Goal: Task Accomplishment & Management: Manage account settings

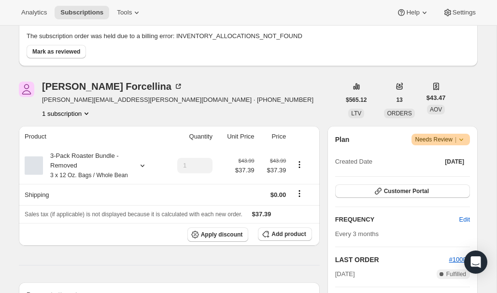
scroll to position [73, 0]
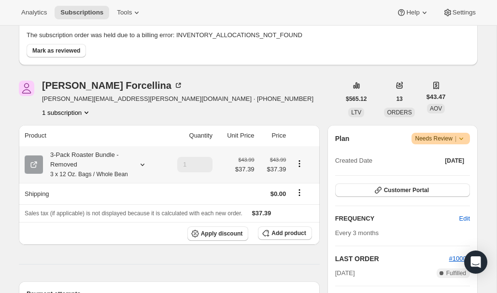
click at [299, 168] on icon "Product actions" at bounding box center [299, 164] width 10 height 10
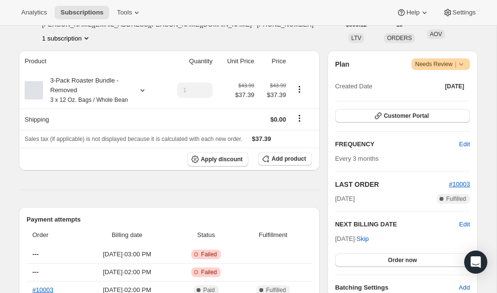
scroll to position [147, 0]
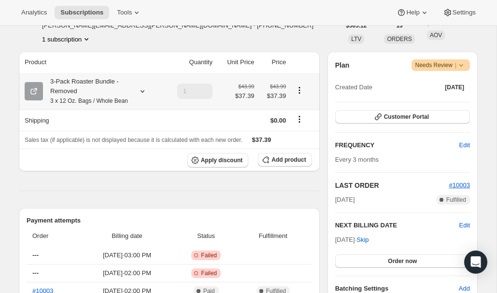
click at [138, 96] on icon at bounding box center [143, 91] width 10 height 10
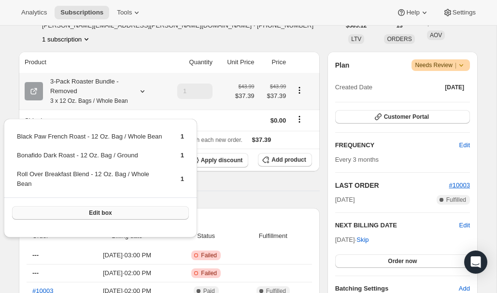
click at [104, 217] on span "Edit box" at bounding box center [100, 213] width 23 height 8
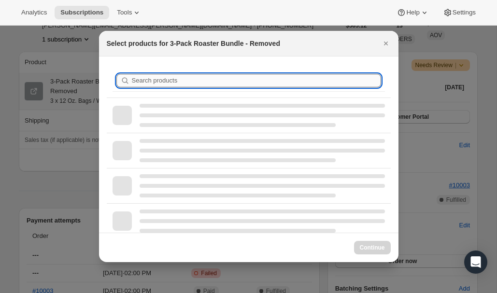
click at [243, 78] on input "Search products" at bounding box center [256, 81] width 249 height 14
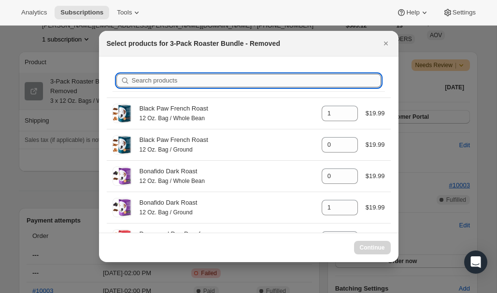
type input "3"
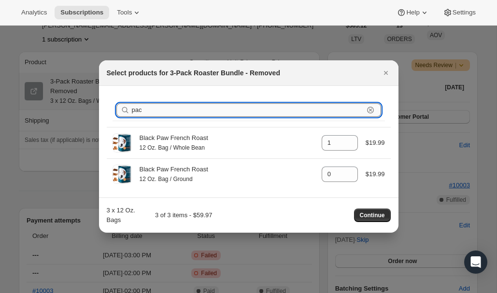
type input "pack"
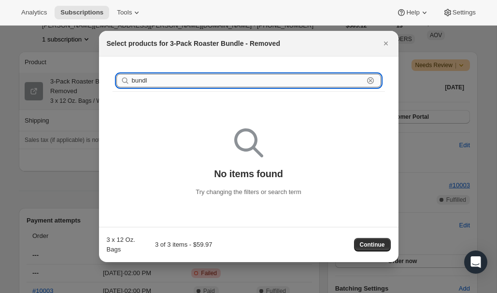
type input "bundle"
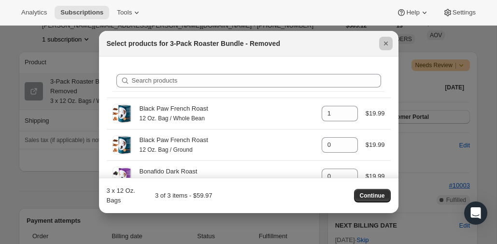
click at [391, 40] on button "Close" at bounding box center [386, 44] width 14 height 14
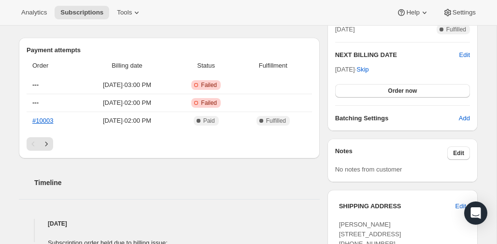
scroll to position [281, 0]
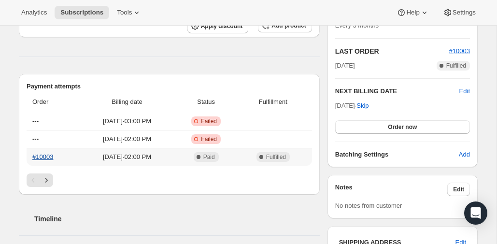
click at [49, 160] on link "#10003" at bounding box center [42, 156] width 21 height 7
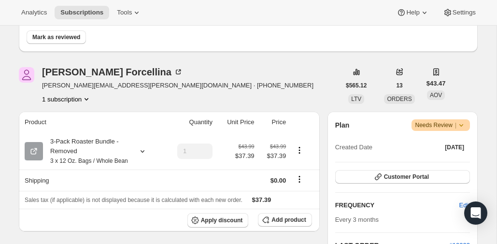
scroll to position [87, 0]
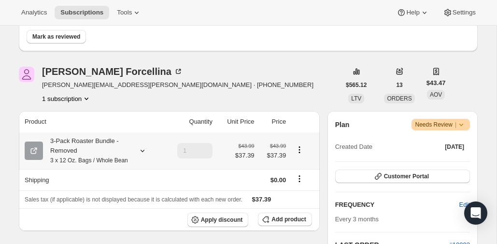
click at [124, 160] on div "3-Pack Roaster Bundle - Removed 3 x 12 Oz. Bags / Whole Bean" at bounding box center [86, 150] width 87 height 29
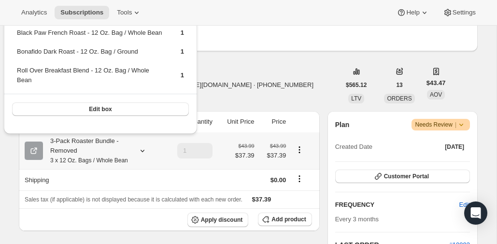
scroll to position [72, 0]
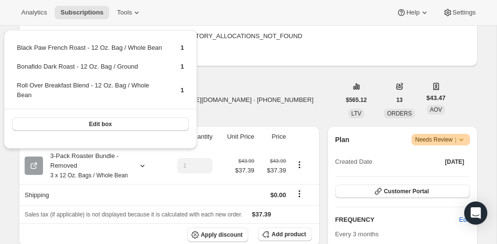
click at [245, 62] on div "The subscription order was held due to a billing error: INVENTORY_ALLOCATIONS_N…" at bounding box center [248, 46] width 459 height 41
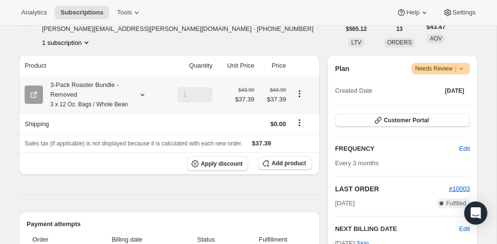
scroll to position [145, 0]
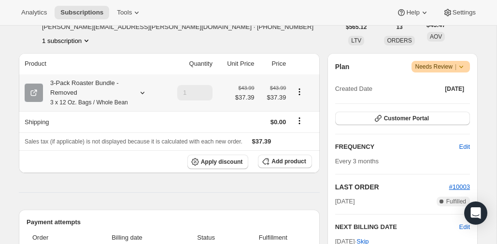
click at [296, 97] on icon "Product actions" at bounding box center [299, 92] width 10 height 10
click at [298, 97] on icon "Product actions" at bounding box center [299, 92] width 10 height 10
click at [298, 99] on div at bounding box center [303, 92] width 22 height 13
click at [300, 97] on icon "Product actions" at bounding box center [299, 92] width 10 height 10
click at [300, 112] on span "Edit box" at bounding box center [299, 117] width 23 height 10
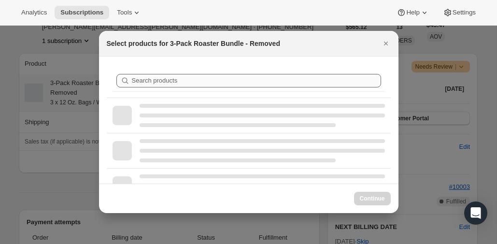
click at [259, 101] on div ":r5k:" at bounding box center [249, 115] width 284 height 35
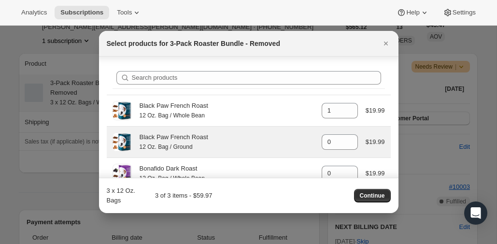
scroll to position [5, 0]
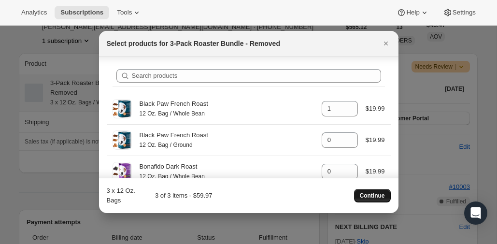
click at [375, 196] on span "Continue" at bounding box center [372, 196] width 25 height 8
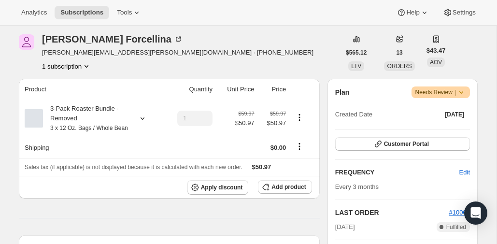
scroll to position [165, 0]
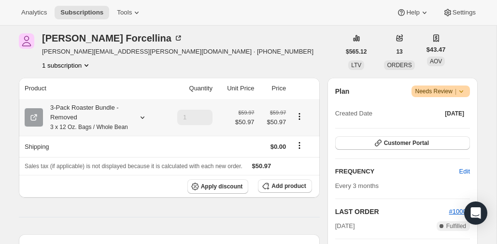
click at [301, 121] on icon "Product actions" at bounding box center [299, 117] width 10 height 10
click at [291, 125] on td at bounding box center [304, 117] width 30 height 37
click at [301, 117] on icon "Product actions" at bounding box center [299, 117] width 10 height 10
click at [294, 141] on span "Edit box" at bounding box center [299, 141] width 23 height 7
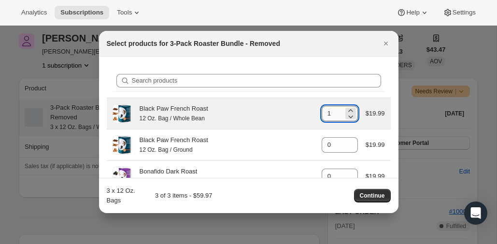
click at [333, 117] on input "1" at bounding box center [333, 113] width 22 height 15
click at [352, 117] on icon ":r9n:" at bounding box center [351, 117] width 10 height 10
type input "0"
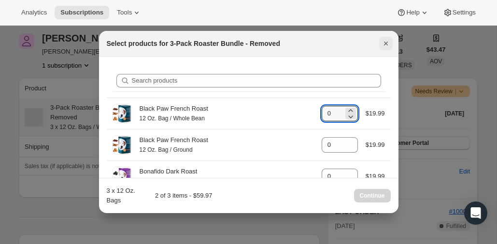
click at [383, 49] on button "Close" at bounding box center [386, 44] width 14 height 14
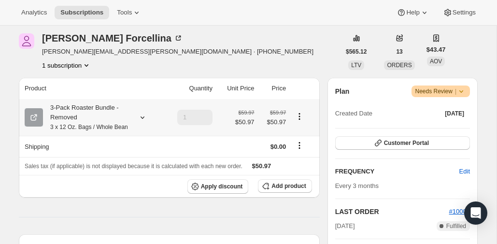
click at [299, 121] on icon "Product actions" at bounding box center [299, 117] width 10 height 10
click at [298, 121] on icon "Product actions" at bounding box center [299, 117] width 10 height 10
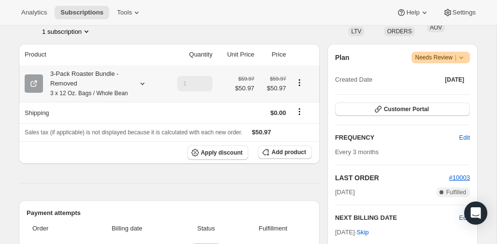
scroll to position [189, 0]
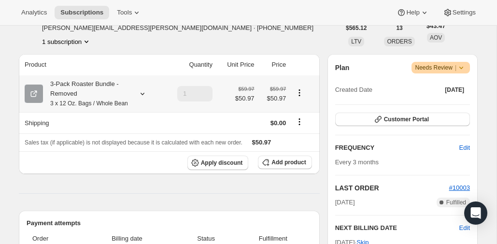
click at [294, 98] on button "Product actions" at bounding box center [299, 92] width 15 height 11
click at [297, 166] on span "Add product" at bounding box center [288, 162] width 34 height 8
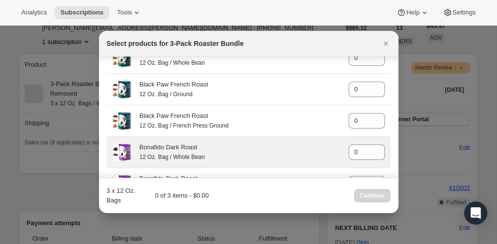
scroll to position [15, 0]
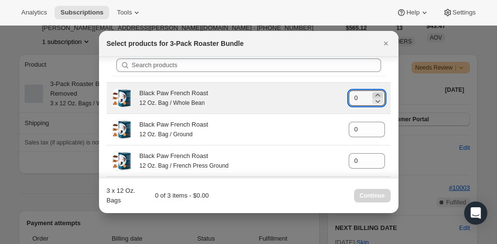
click at [378, 98] on div ":rb1:" at bounding box center [377, 98] width 11 height 12
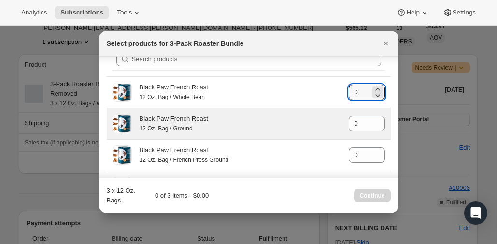
scroll to position [24, 0]
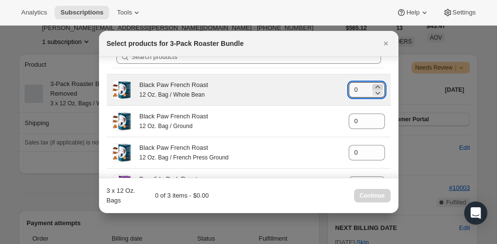
click at [378, 87] on icon ":rb1:" at bounding box center [378, 87] width 10 height 10
type input "1"
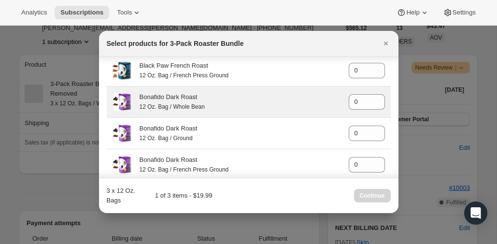
scroll to position [109, 0]
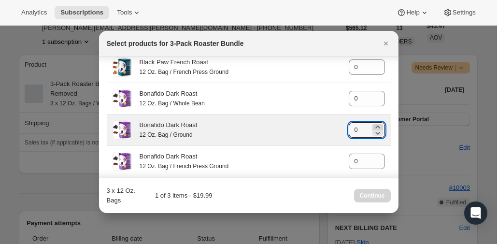
click at [380, 128] on div ":rb1:" at bounding box center [377, 127] width 11 height 6
type input "1"
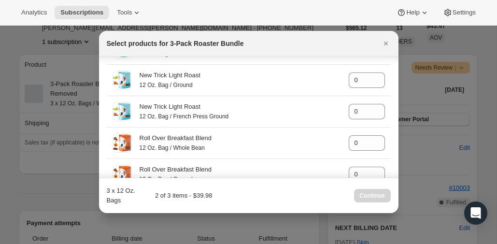
scroll to position [453, 0]
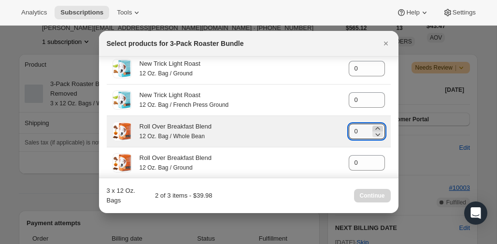
click at [379, 131] on div ":rb1:" at bounding box center [377, 129] width 11 height 6
type input "1"
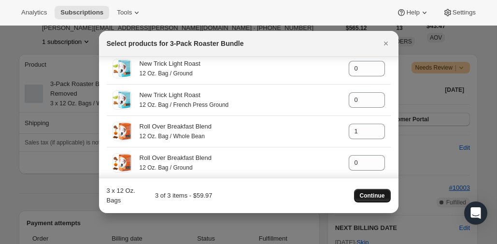
click at [370, 194] on span "Continue" at bounding box center [372, 196] width 25 height 8
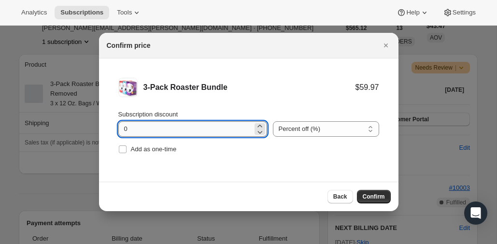
click at [196, 123] on input "0" at bounding box center [185, 128] width 134 height 15
type input "15"
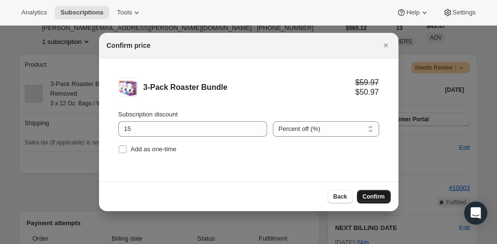
click at [380, 197] on span "Confirm" at bounding box center [374, 197] width 22 height 8
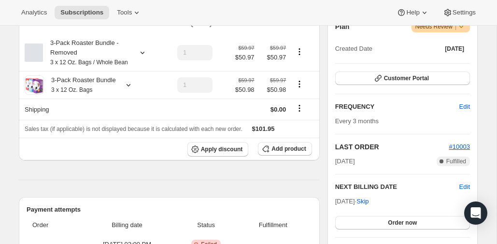
scroll to position [229, 0]
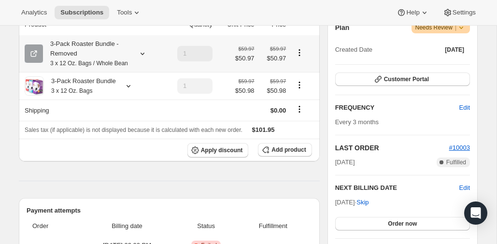
click at [295, 52] on td at bounding box center [304, 53] width 30 height 37
click at [297, 57] on icon "Product actions" at bounding box center [299, 53] width 10 height 10
click at [138, 58] on icon at bounding box center [143, 54] width 10 height 10
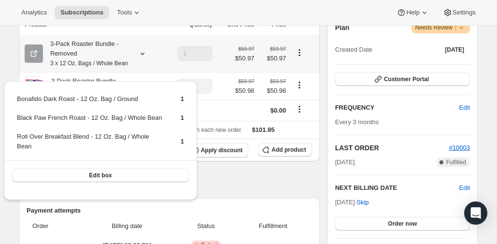
click at [141, 58] on icon at bounding box center [143, 54] width 10 height 10
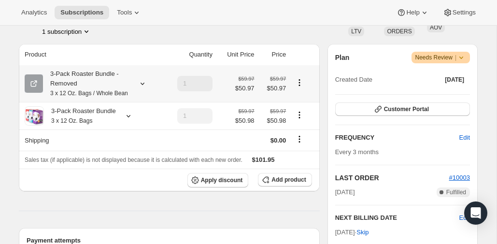
scroll to position [198, 0]
click at [299, 88] on icon "Product actions" at bounding box center [299, 83] width 10 height 10
click at [263, 78] on td "$59.97 $50.97" at bounding box center [273, 84] width 32 height 37
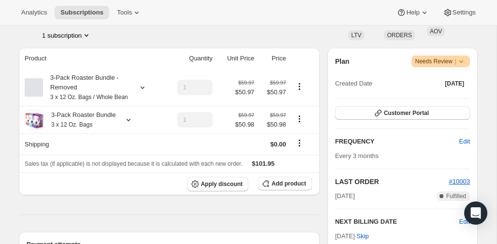
scroll to position [196, 0]
click at [74, 39] on button "1 subscription" at bounding box center [66, 35] width 49 height 10
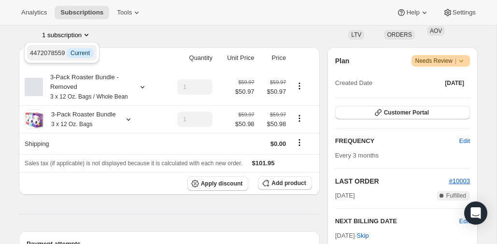
click at [56, 52] on span "4472078559 Info Current" at bounding box center [62, 52] width 64 height 7
click at [138, 92] on icon at bounding box center [143, 87] width 10 height 10
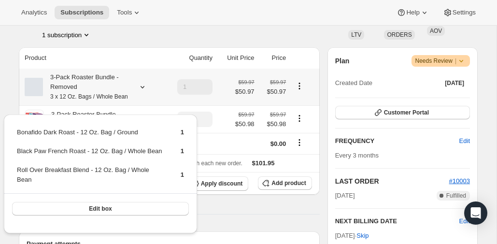
click at [101, 205] on div "Edit box" at bounding box center [100, 208] width 193 height 30
click at [101, 212] on span "Edit box" at bounding box center [100, 209] width 23 height 8
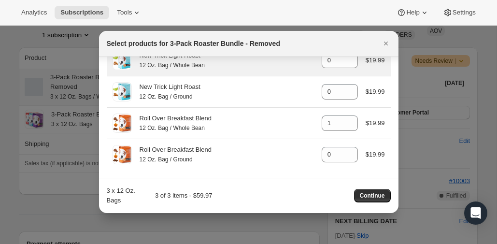
scroll to position [278, 0]
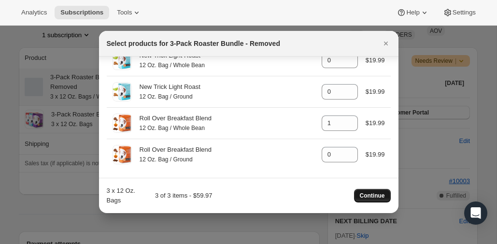
click at [366, 202] on button "Continue" at bounding box center [372, 196] width 37 height 14
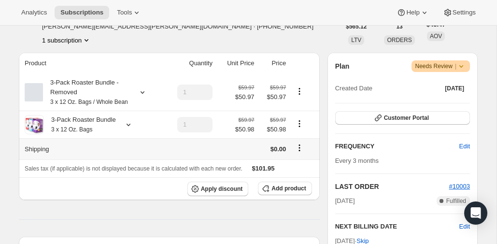
scroll to position [234, 0]
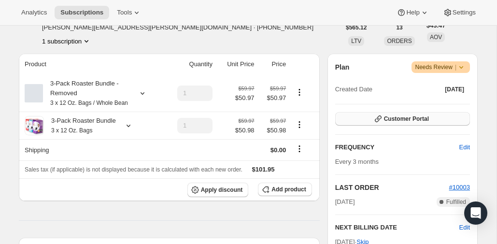
click at [382, 117] on icon "button" at bounding box center [378, 119] width 10 height 10
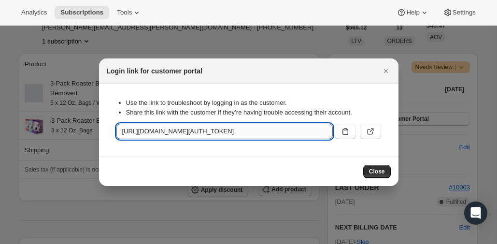
click at [230, 130] on input "https://shop.hugo.coffee/tools/bundle-subscriptions?authToken=eyJhbGciOiJIUzI1N…" at bounding box center [224, 131] width 216 height 15
click at [390, 69] on icon "Close" at bounding box center [386, 71] width 10 height 10
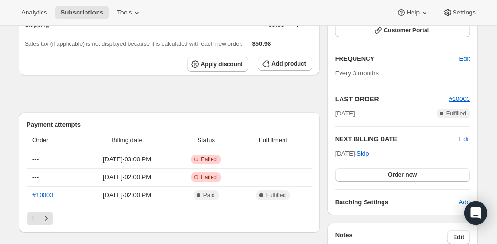
scroll to position [238, 0]
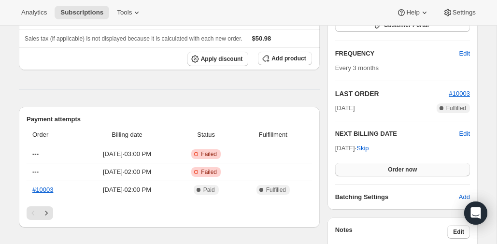
click at [374, 165] on button "Order now" at bounding box center [402, 170] width 135 height 14
click at [385, 179] on div "Plan Warning Needs Review | Created Date Aug 1, 2022 Customer Portal FREQUENCY …" at bounding box center [402, 85] width 135 height 234
click at [385, 169] on span "Click to confirm" at bounding box center [402, 170] width 44 height 8
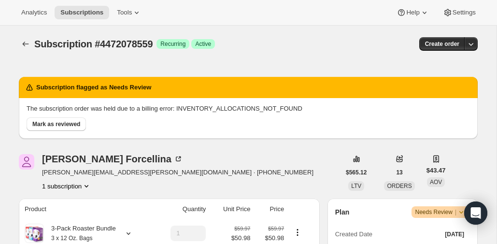
scroll to position [0, 0]
click at [52, 117] on button "Mark as reviewed" at bounding box center [56, 124] width 59 height 14
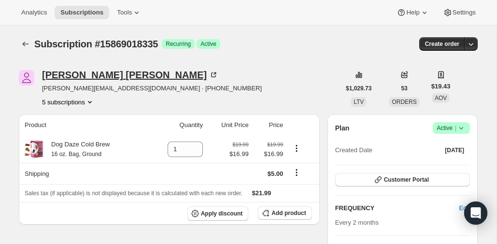
click at [72, 75] on div "Alex Gallivan" at bounding box center [130, 75] width 176 height 10
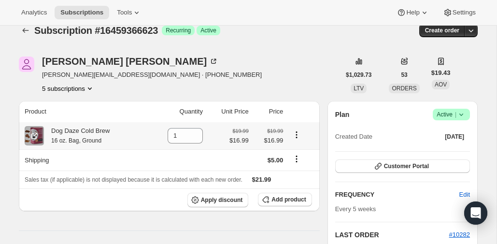
scroll to position [6, 0]
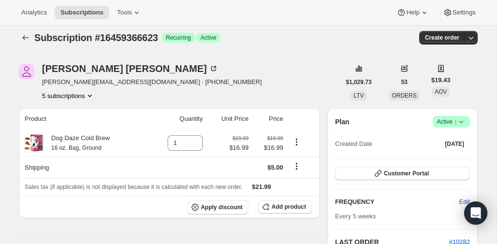
click at [63, 94] on button "5 subscriptions" at bounding box center [68, 96] width 53 height 10
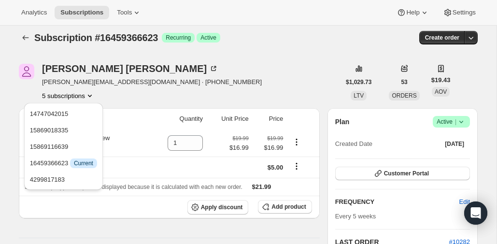
click at [254, 78] on div "Alex Gallivan alex@gallivanphotography.com · +18017120337 5 subscriptions" at bounding box center [179, 82] width 321 height 37
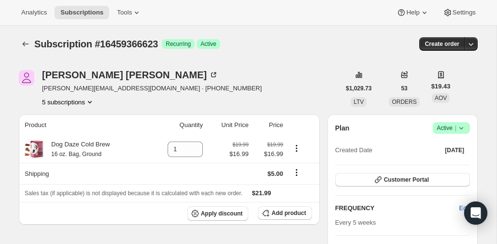
scroll to position [0, 0]
click at [472, 41] on icon "button" at bounding box center [471, 44] width 10 height 10
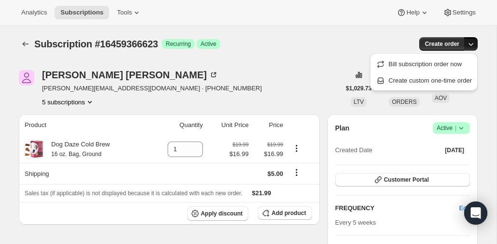
click at [473, 42] on icon "button" at bounding box center [471, 44] width 10 height 10
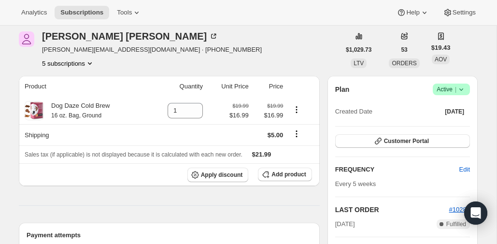
scroll to position [39, 0]
click at [458, 92] on icon at bounding box center [461, 89] width 10 height 10
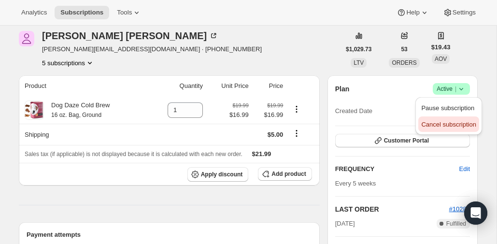
click at [444, 121] on span "Cancel subscription" at bounding box center [448, 124] width 55 height 7
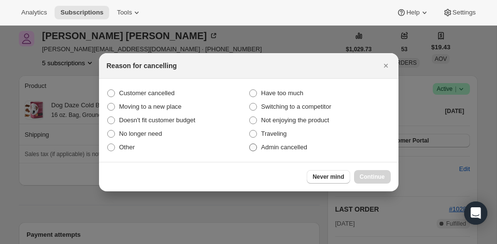
click at [268, 146] on span "Admin cancelled" at bounding box center [284, 146] width 46 height 7
click at [250, 144] on input "Admin cancelled" at bounding box center [249, 143] width 0 height 0
radio input "true"
click at [371, 174] on span "Continue" at bounding box center [372, 177] width 25 height 8
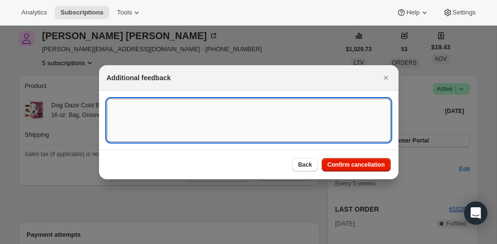
click at [357, 133] on textarea ":rbk:" at bounding box center [249, 119] width 284 height 43
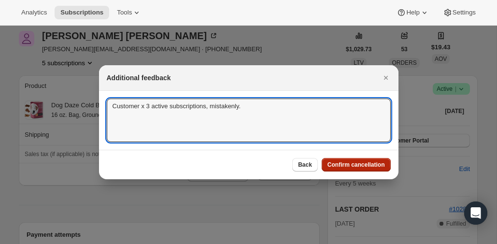
type textarea "Customer x 3 active subscriptions, mistakenly."
click at [382, 163] on span "Confirm cancellation" at bounding box center [355, 165] width 57 height 8
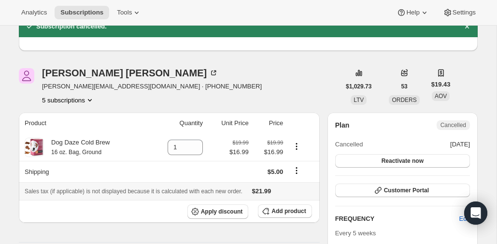
scroll to position [36, 0]
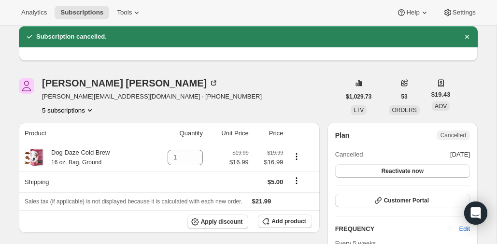
click at [65, 109] on button "5 subscriptions" at bounding box center [68, 110] width 53 height 10
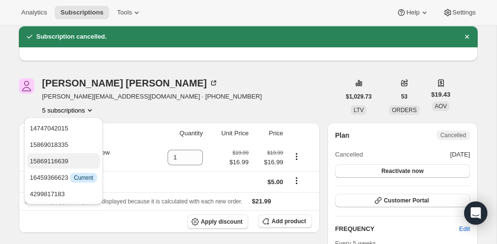
click at [64, 162] on span "15869116639" at bounding box center [49, 160] width 39 height 7
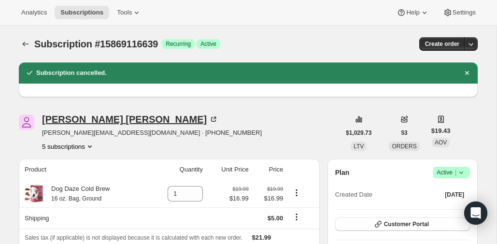
click at [88, 118] on div "Alex Gallivan" at bounding box center [130, 119] width 176 height 10
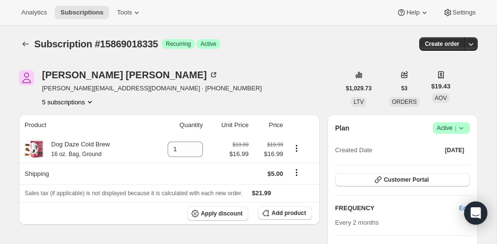
click at [461, 133] on span "Success Active |" at bounding box center [451, 128] width 37 height 12
click at [455, 162] on span "Cancel subscription" at bounding box center [448, 163] width 55 height 7
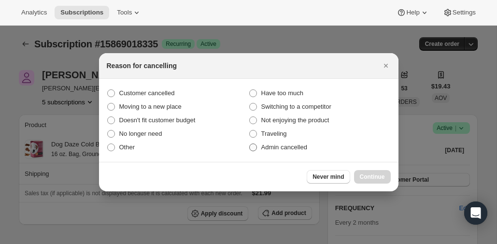
click at [276, 141] on label "Admin cancelled" at bounding box center [320, 147] width 142 height 14
click at [250, 143] on input "Admin cancelled" at bounding box center [249, 143] width 0 height 0
radio input "true"
click at [362, 174] on span "Continue" at bounding box center [372, 177] width 25 height 8
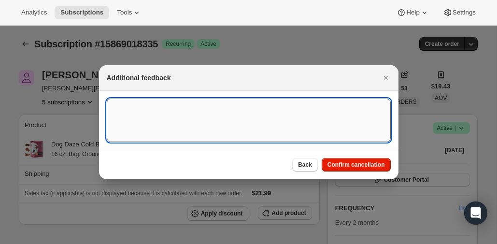
click at [271, 113] on textarea ":rbk:" at bounding box center [249, 119] width 284 height 43
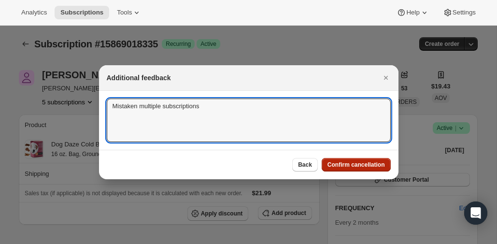
type textarea "Mistaken multiple subscriptions"
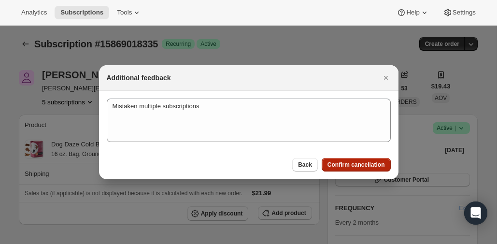
click at [334, 163] on span "Confirm cancellation" at bounding box center [355, 165] width 57 height 8
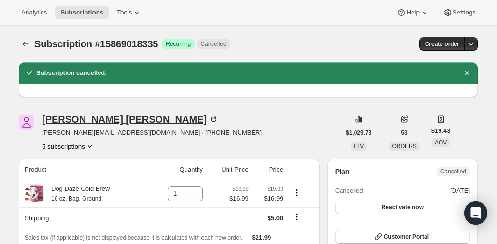
click at [76, 115] on div "Alex Gallivan" at bounding box center [130, 119] width 176 height 10
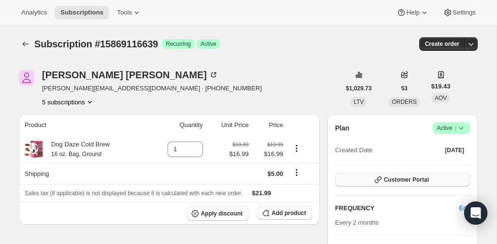
click at [387, 179] on span "Customer Portal" at bounding box center [406, 180] width 45 height 8
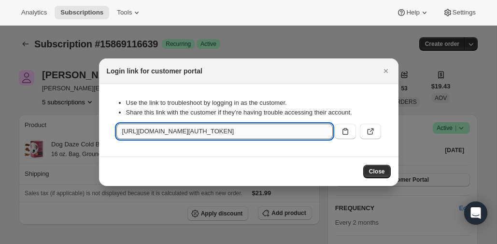
click at [212, 126] on input "[URL][DOMAIN_NAME][AUTH_TOKEN]" at bounding box center [224, 131] width 216 height 15
